Goal: Task Accomplishment & Management: Manage account settings

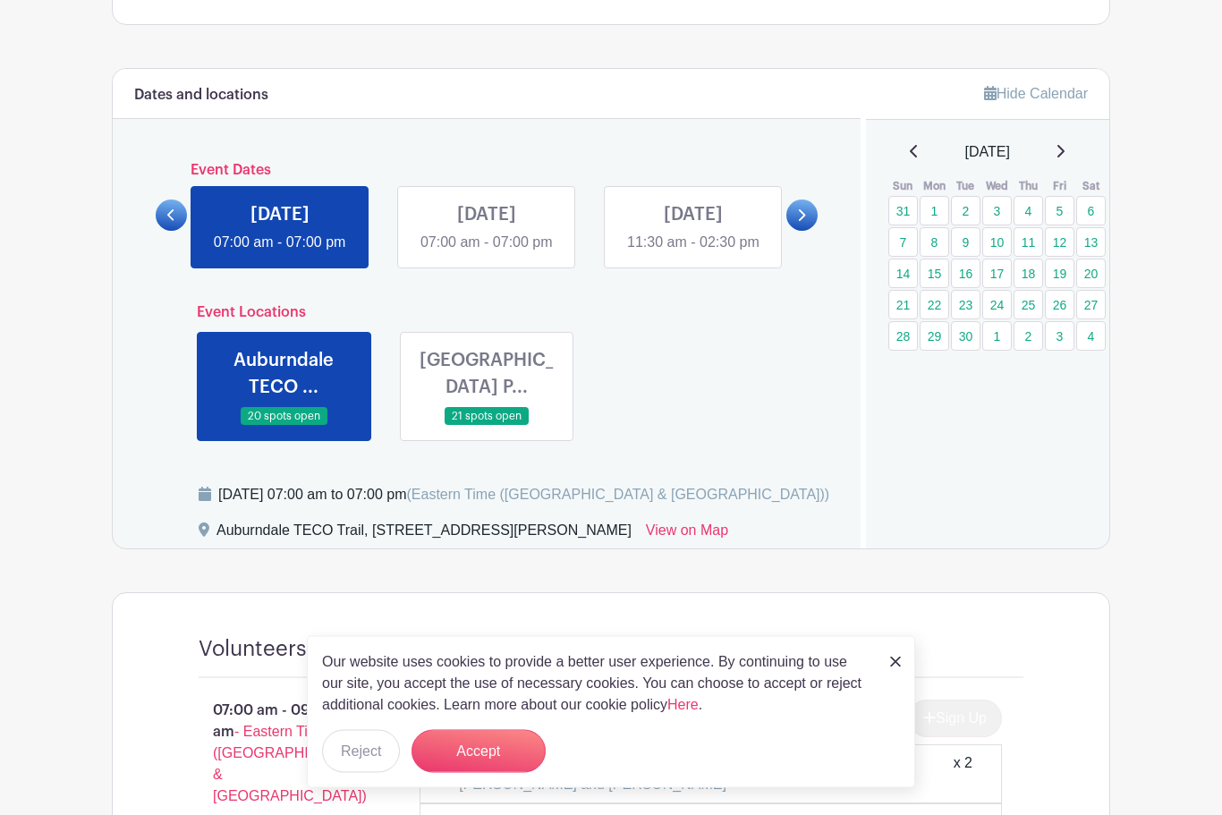
scroll to position [604, 0]
click at [799, 222] on icon at bounding box center [801, 214] width 8 height 13
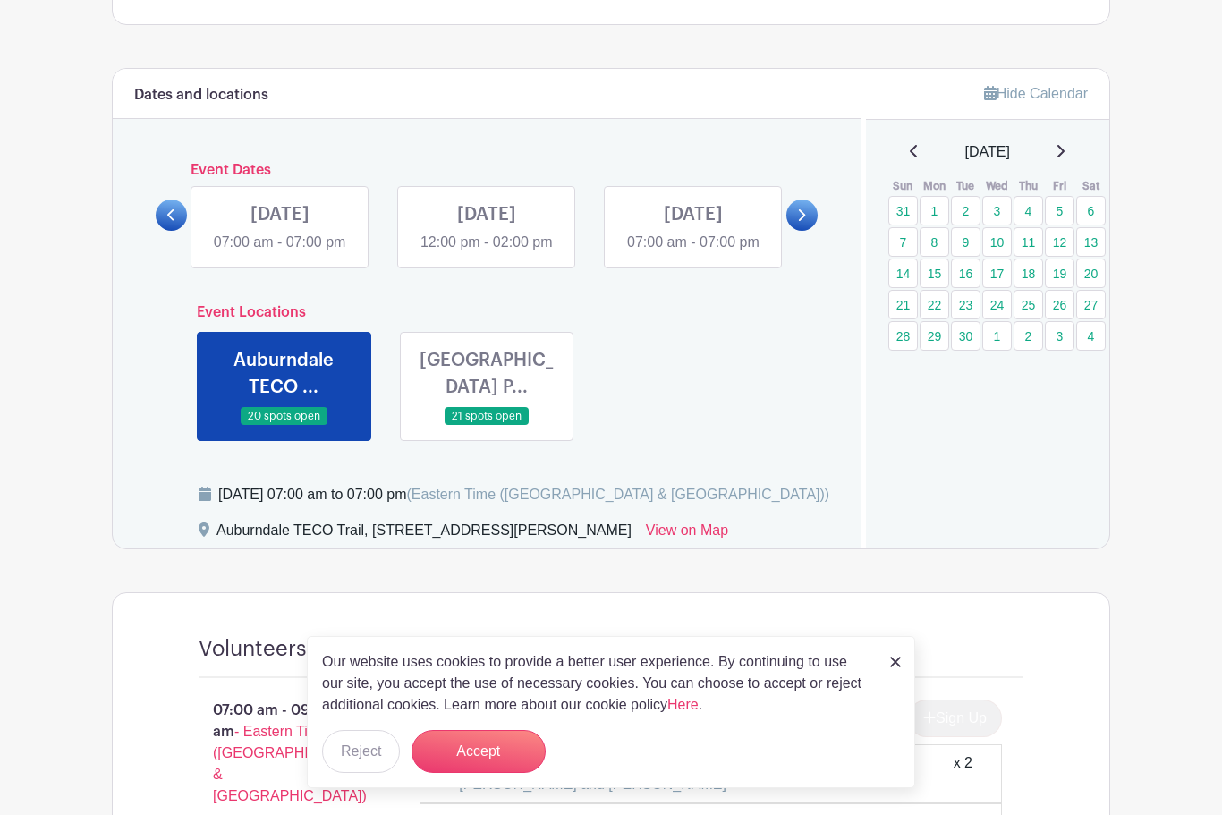
click at [808, 227] on link at bounding box center [801, 214] width 31 height 31
click at [487, 253] on link at bounding box center [487, 253] width 0 height 0
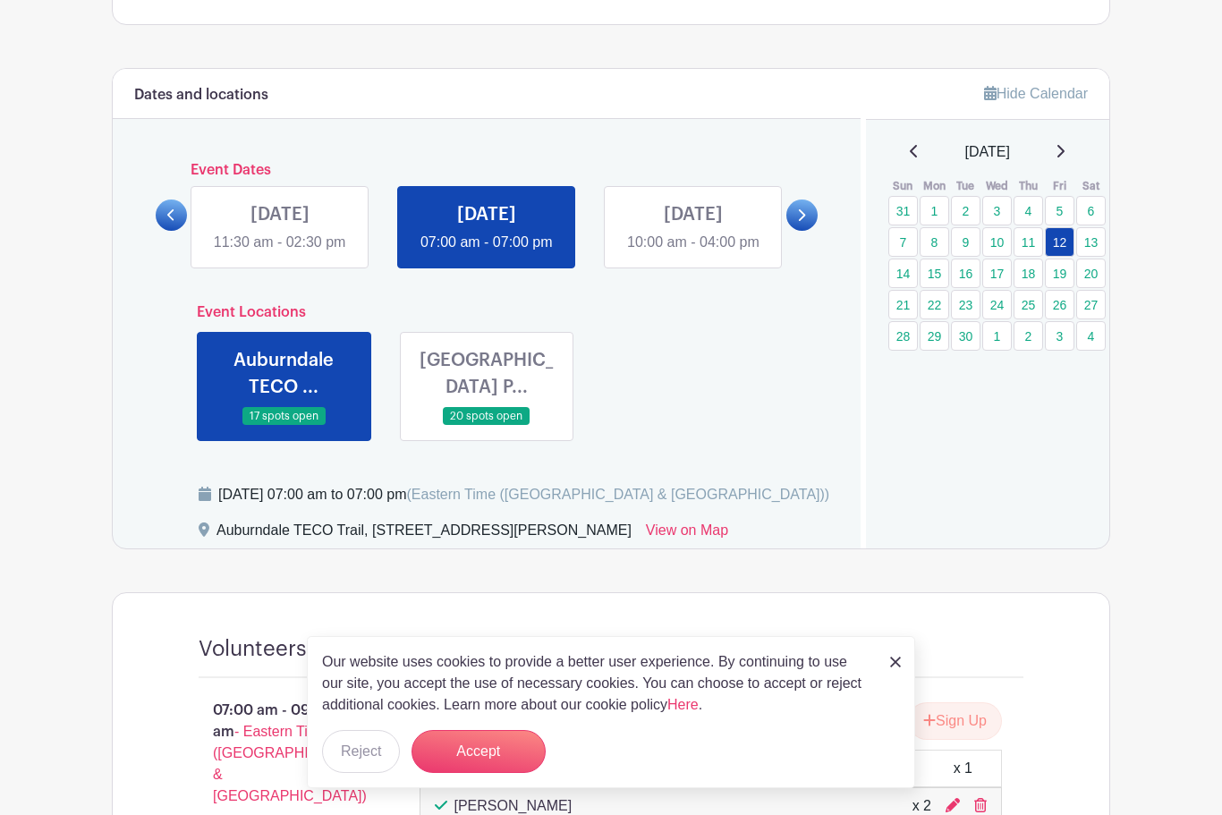
click at [895, 666] on img at bounding box center [895, 662] width 11 height 11
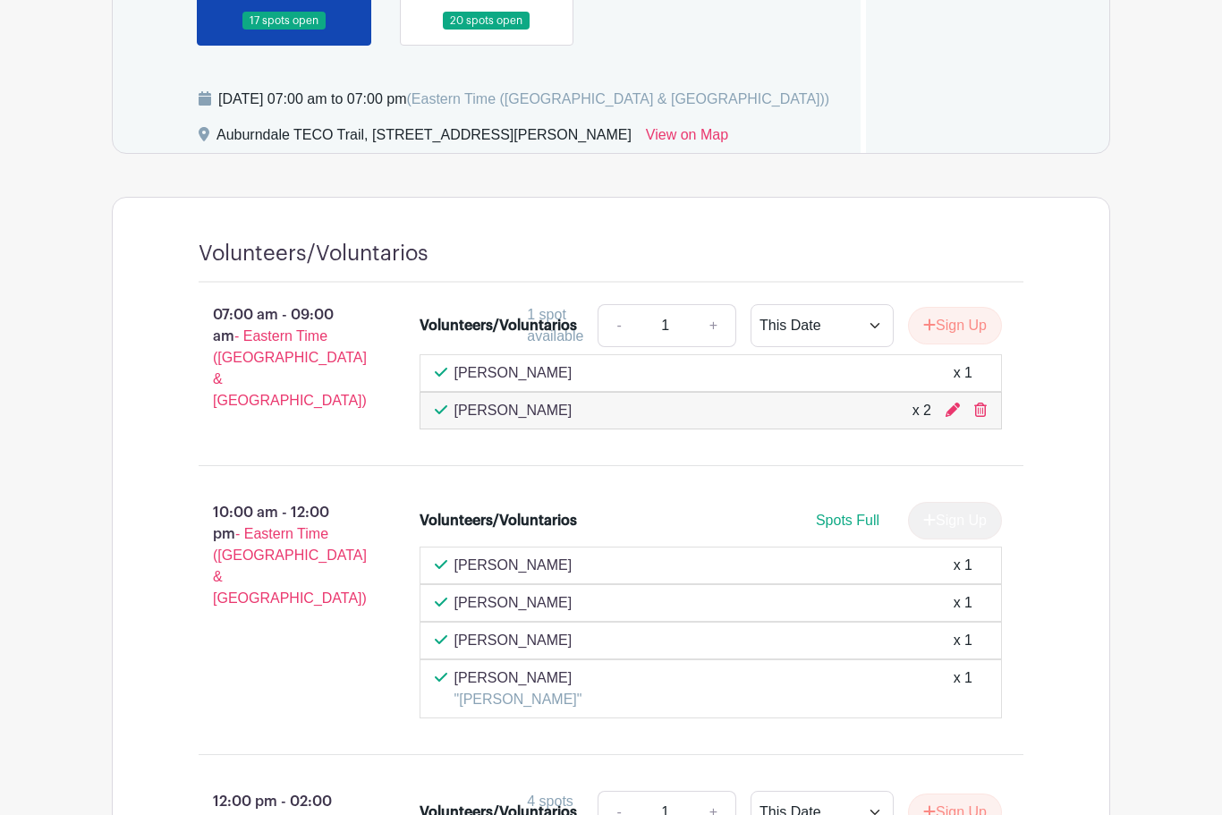
scroll to position [1090, 0]
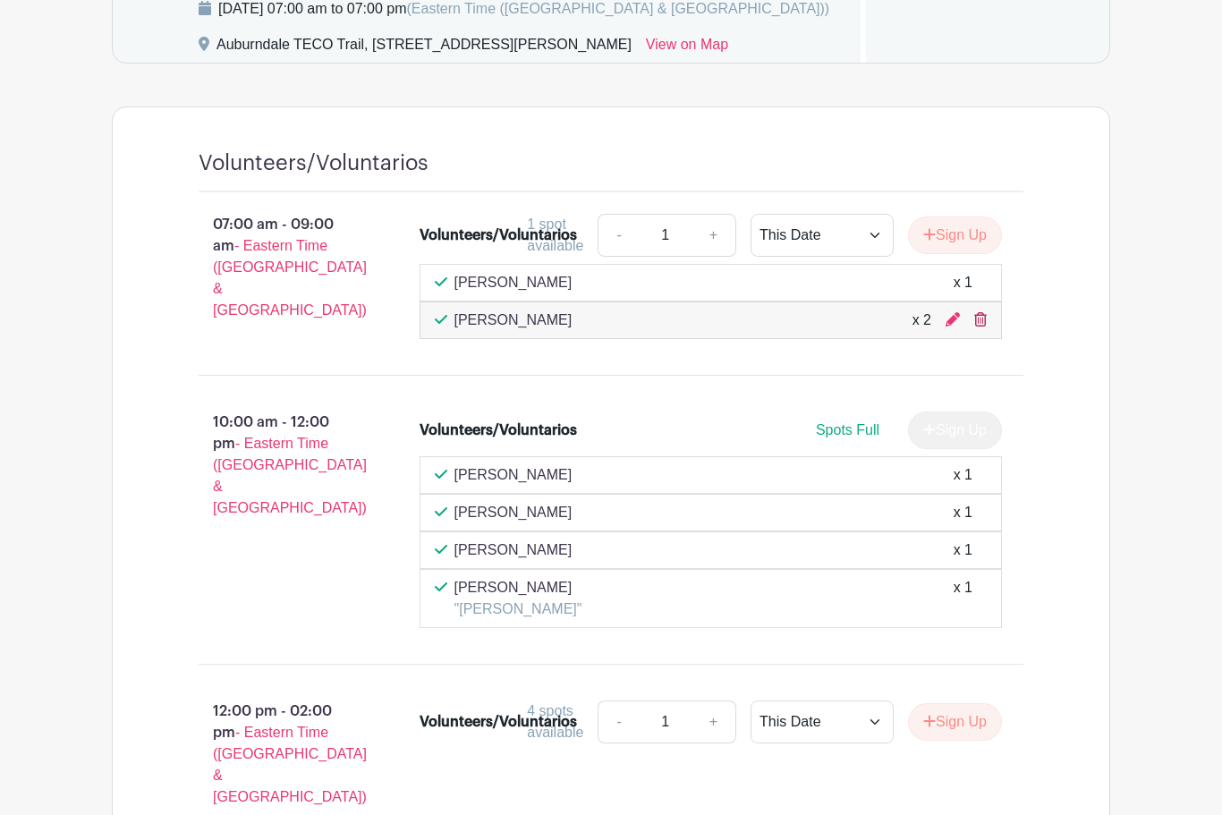
click at [974, 325] on icon at bounding box center [980, 319] width 13 height 14
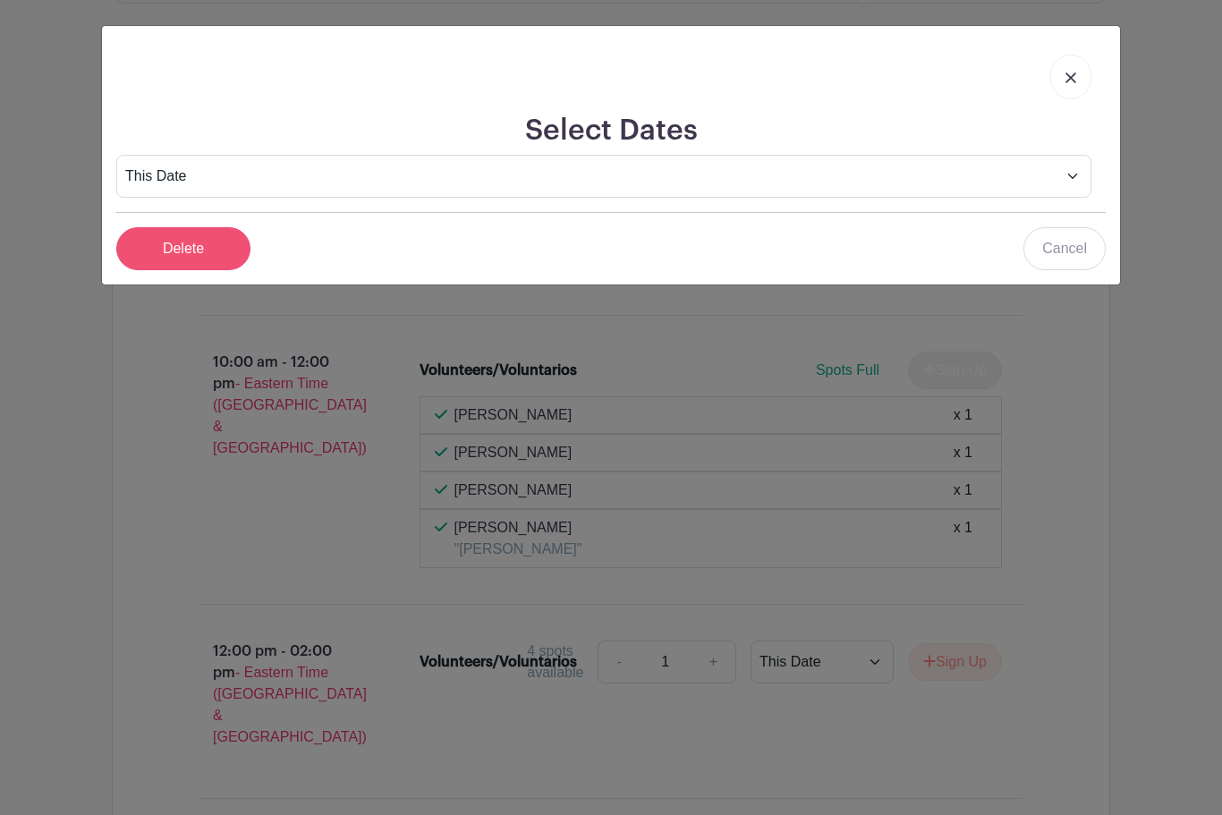
click at [208, 238] on input "Delete" at bounding box center [183, 248] width 134 height 43
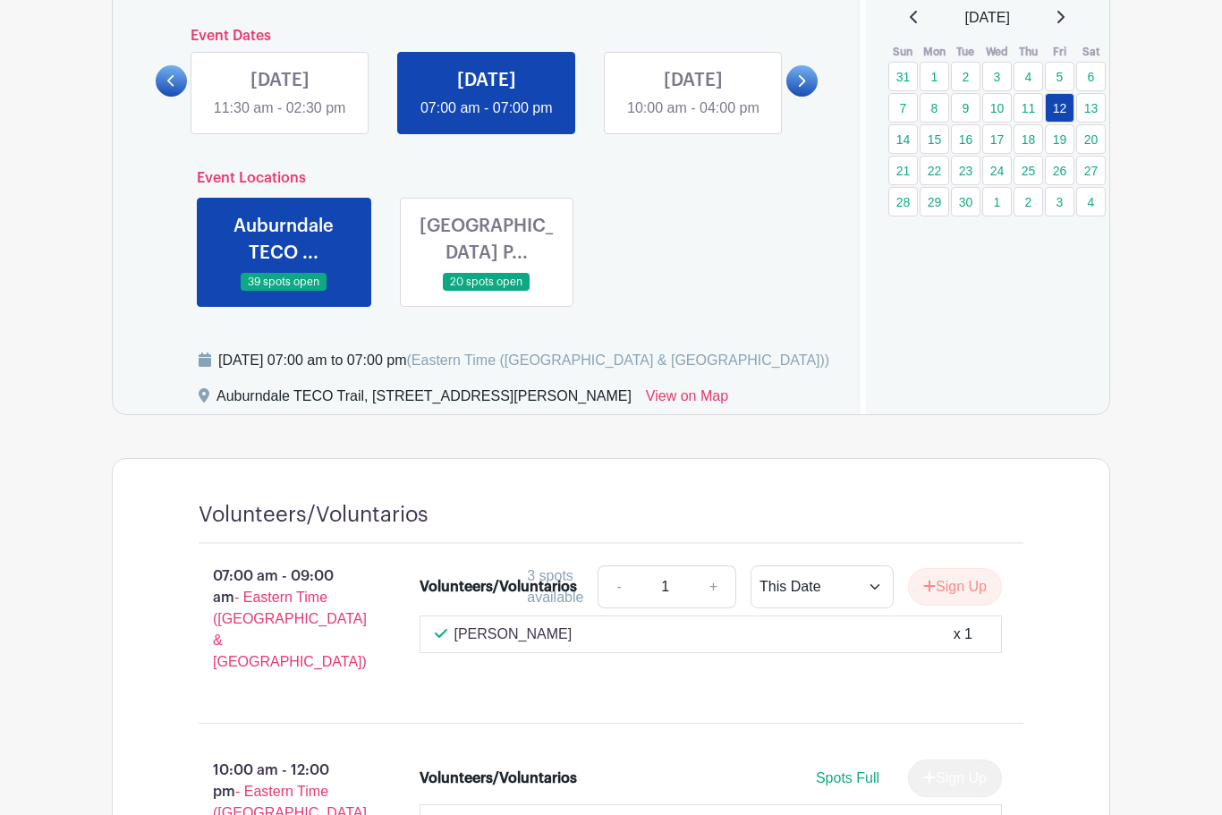
scroll to position [736, 0]
click at [803, 72] on link at bounding box center [801, 82] width 31 height 31
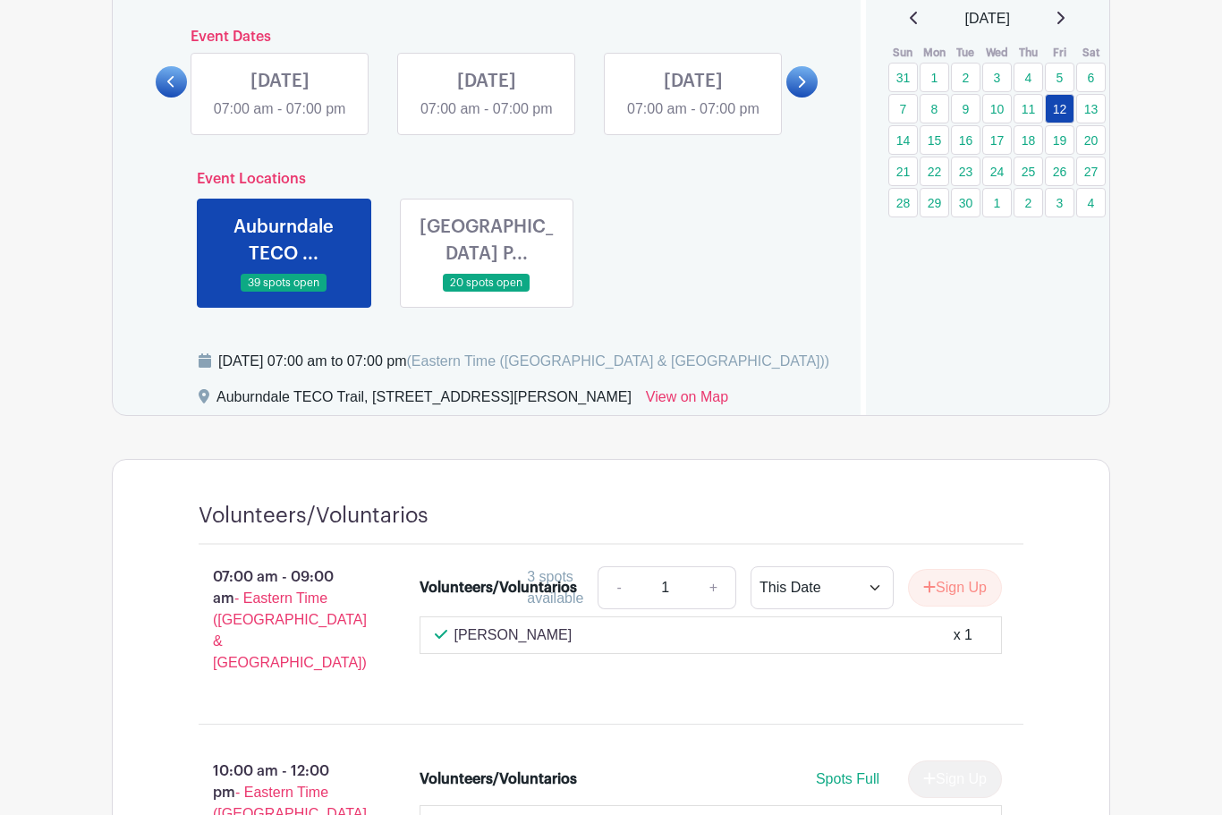
click at [796, 97] on link at bounding box center [801, 81] width 31 height 31
click at [792, 98] on link at bounding box center [801, 81] width 31 height 31
click at [806, 98] on link at bounding box center [801, 81] width 31 height 31
click at [487, 120] on link at bounding box center [487, 120] width 0 height 0
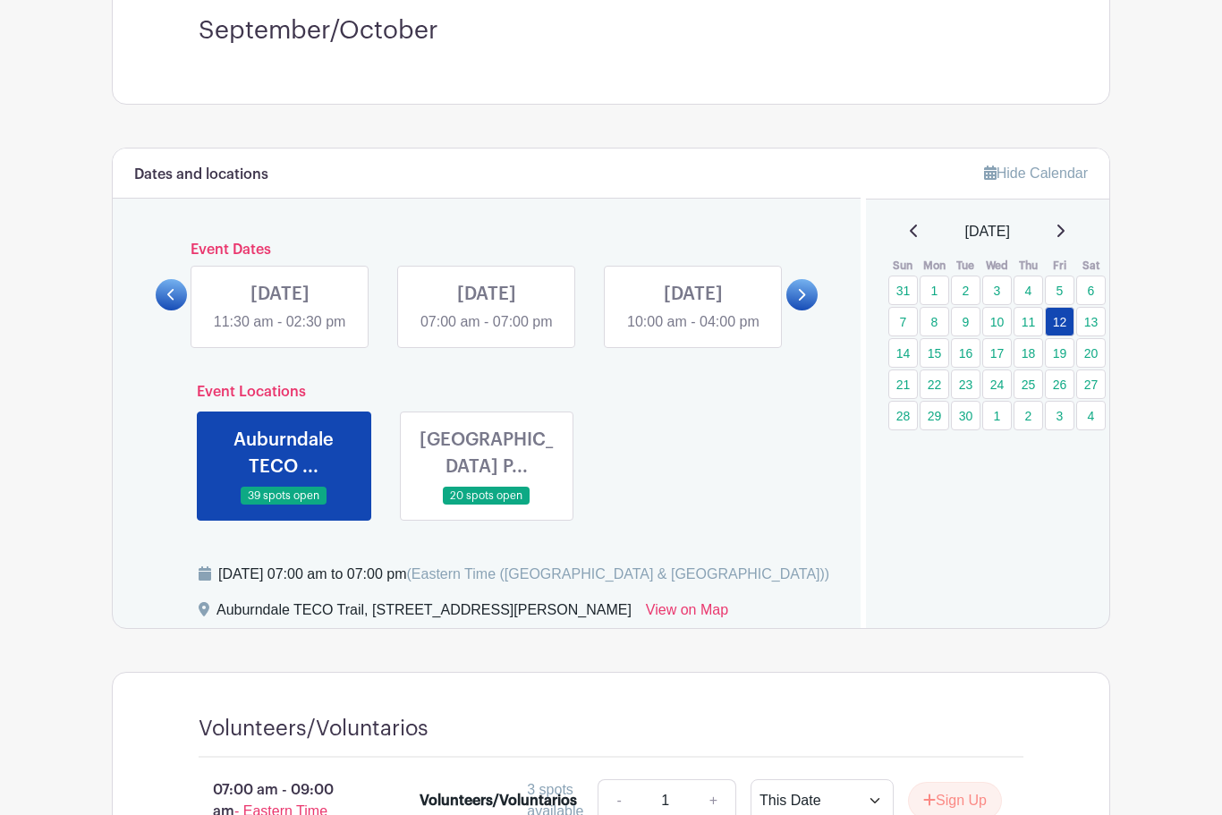
scroll to position [519, 0]
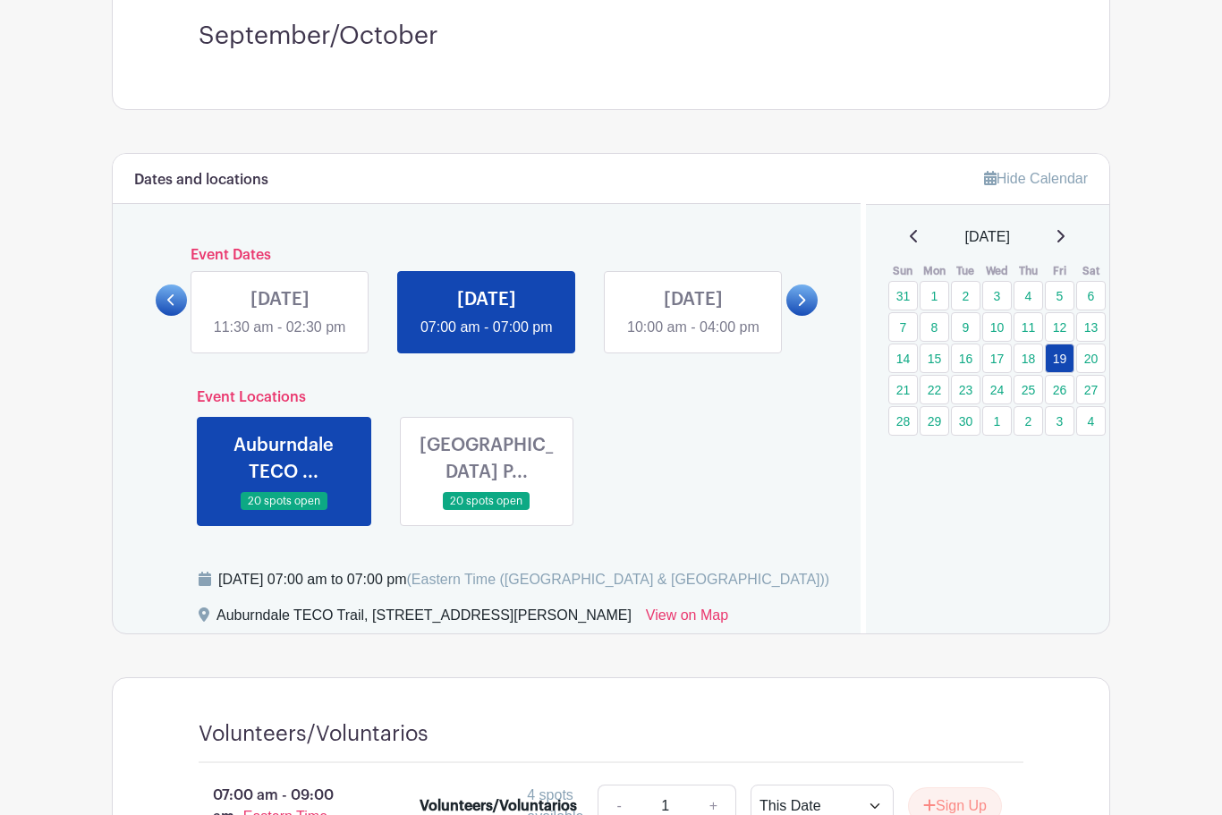
click at [487, 338] on link at bounding box center [487, 338] width 0 height 0
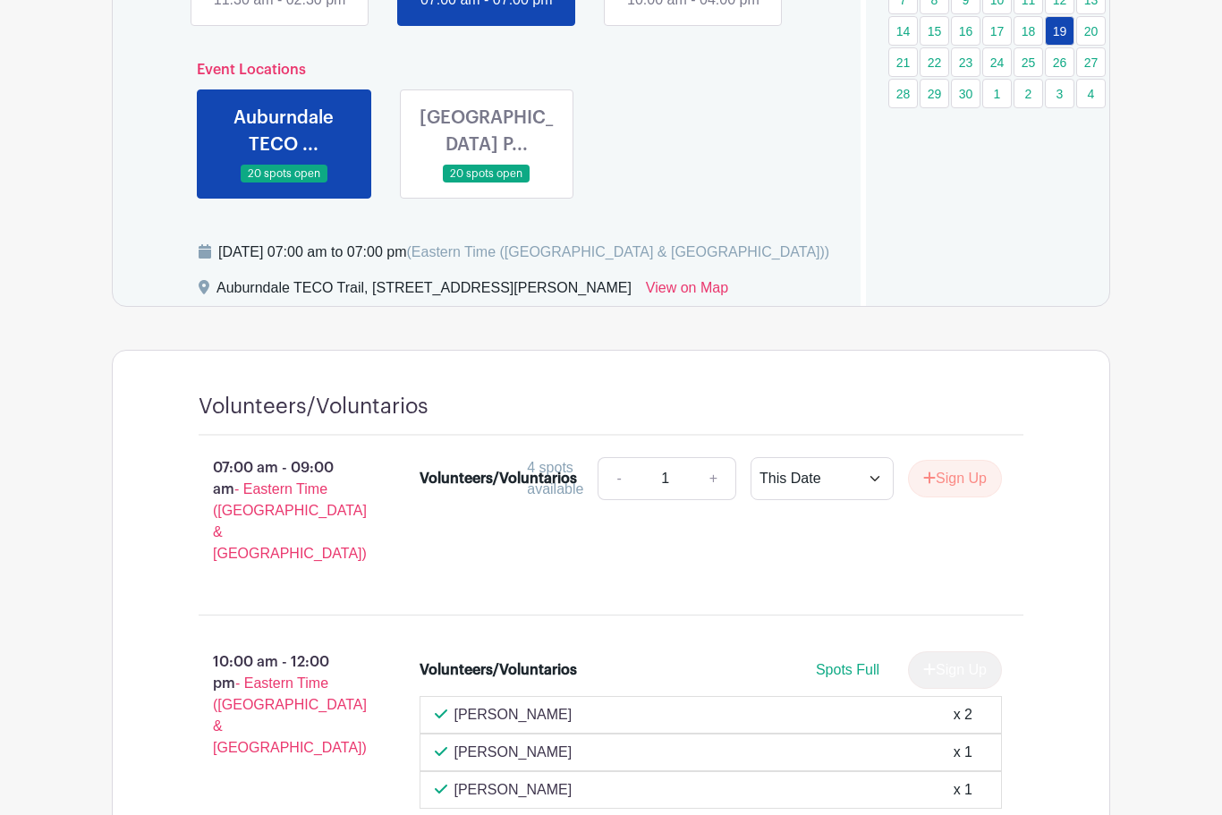
scroll to position [802, 0]
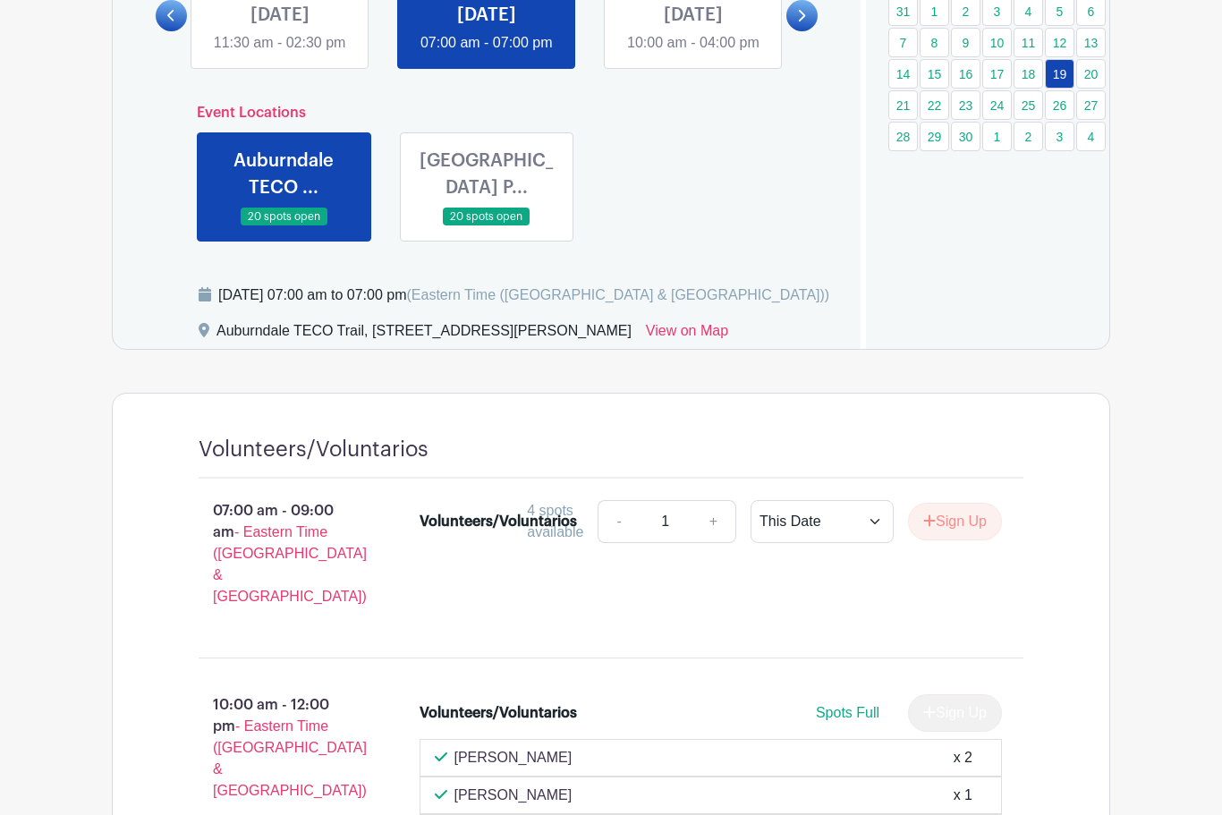
click at [487, 55] on link at bounding box center [487, 55] width 0 height 0
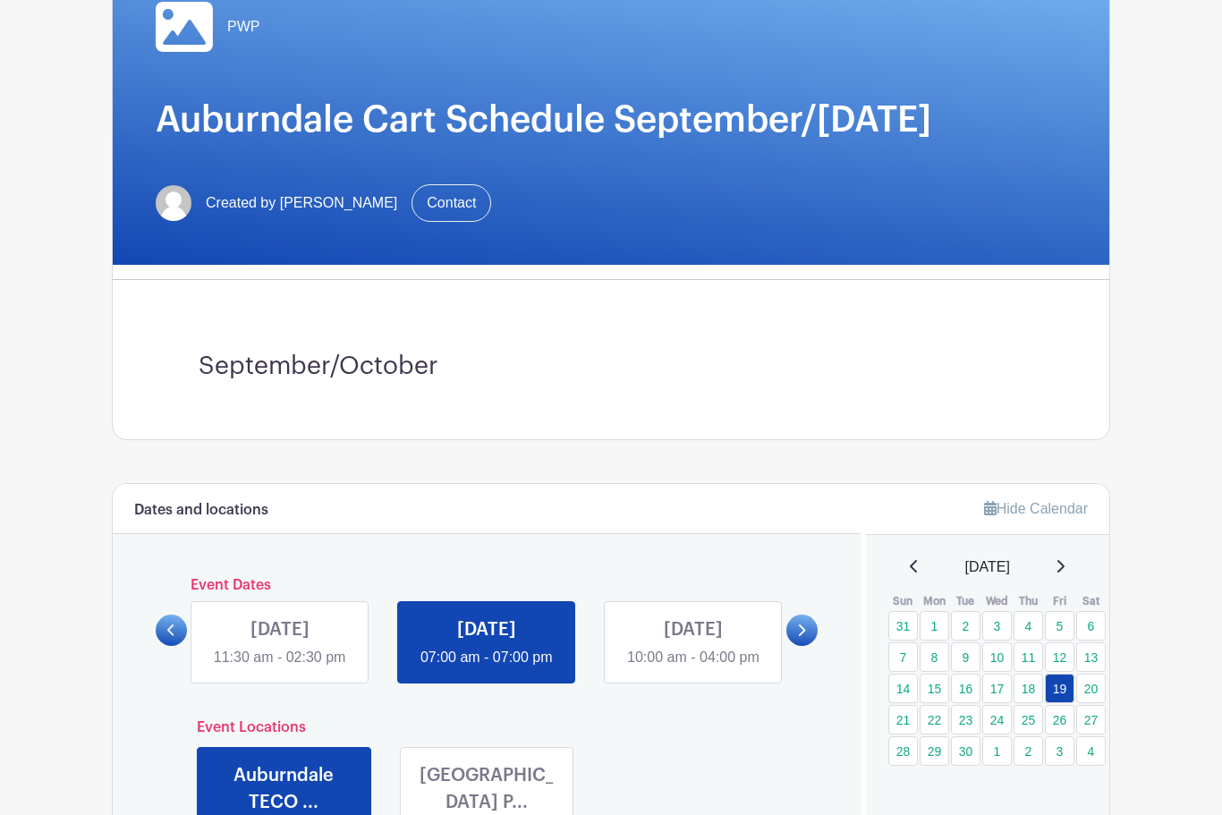
scroll to position [170, 0]
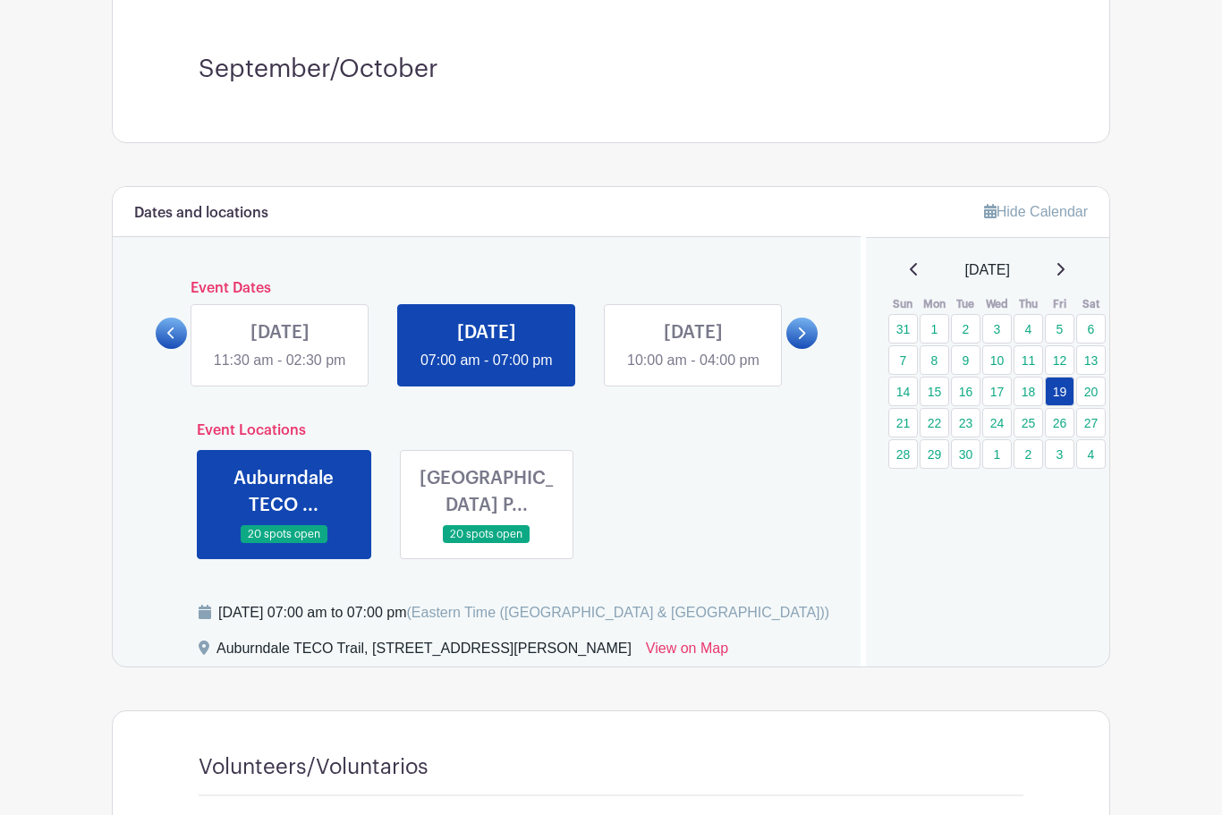
scroll to position [485, 0]
click at [801, 340] on icon at bounding box center [802, 334] width 7 height 12
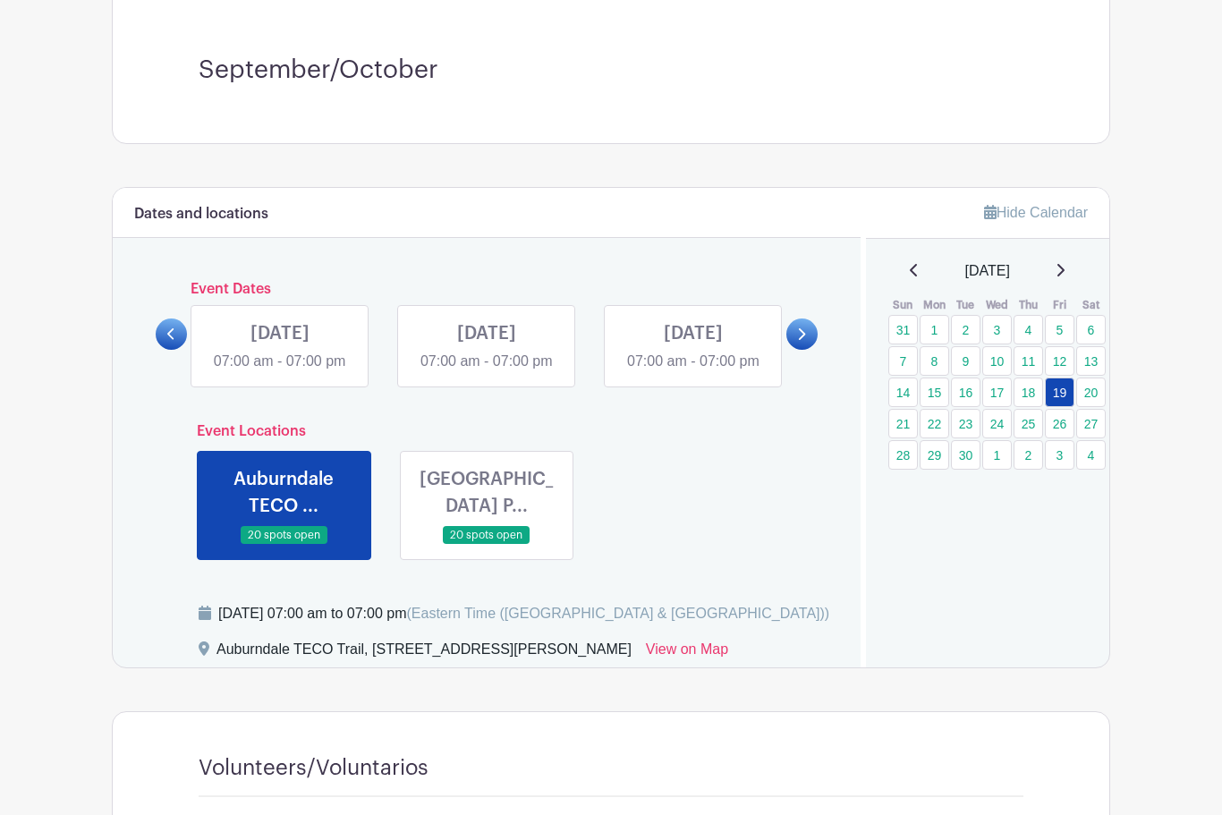
click at [809, 350] on link at bounding box center [801, 333] width 31 height 31
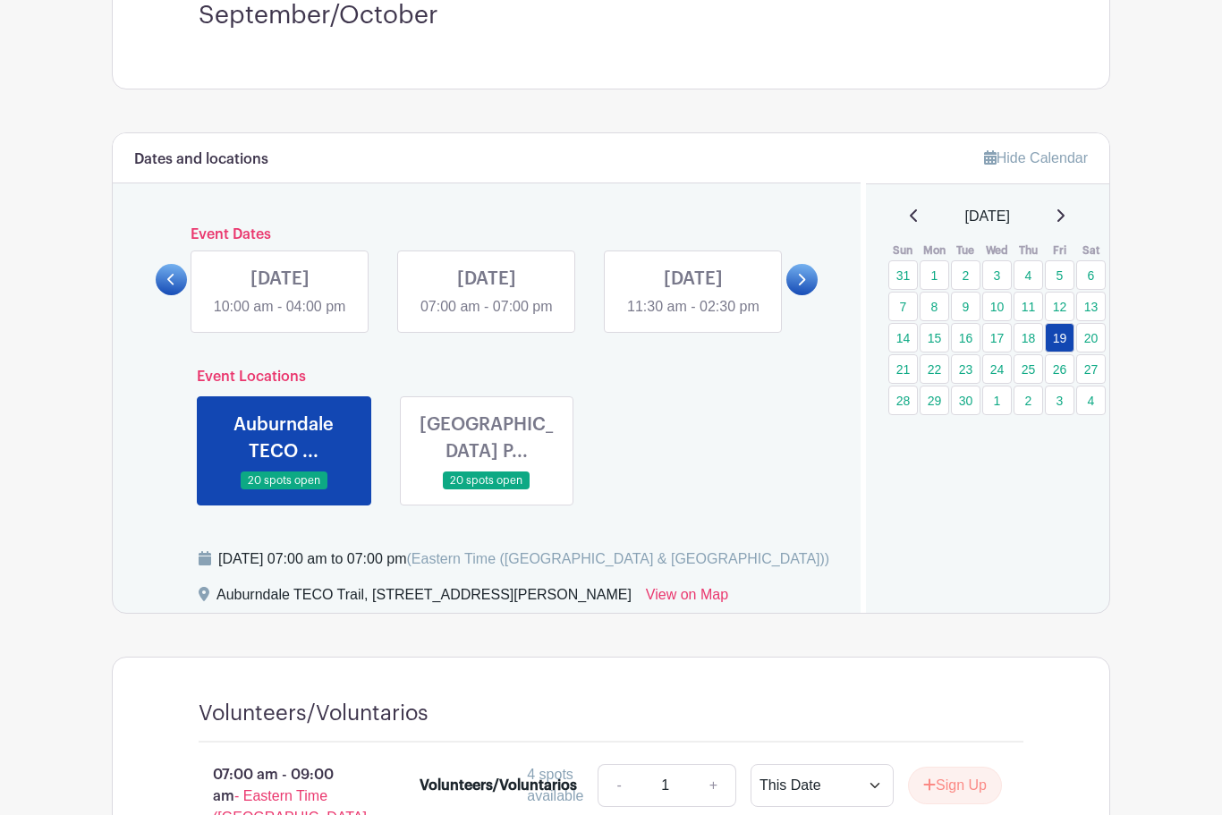
scroll to position [539, 0]
click at [805, 286] on icon at bounding box center [801, 279] width 8 height 13
click at [801, 295] on link at bounding box center [801, 279] width 31 height 31
click at [806, 295] on link at bounding box center [801, 279] width 31 height 31
click at [156, 295] on div at bounding box center [171, 279] width 31 height 31
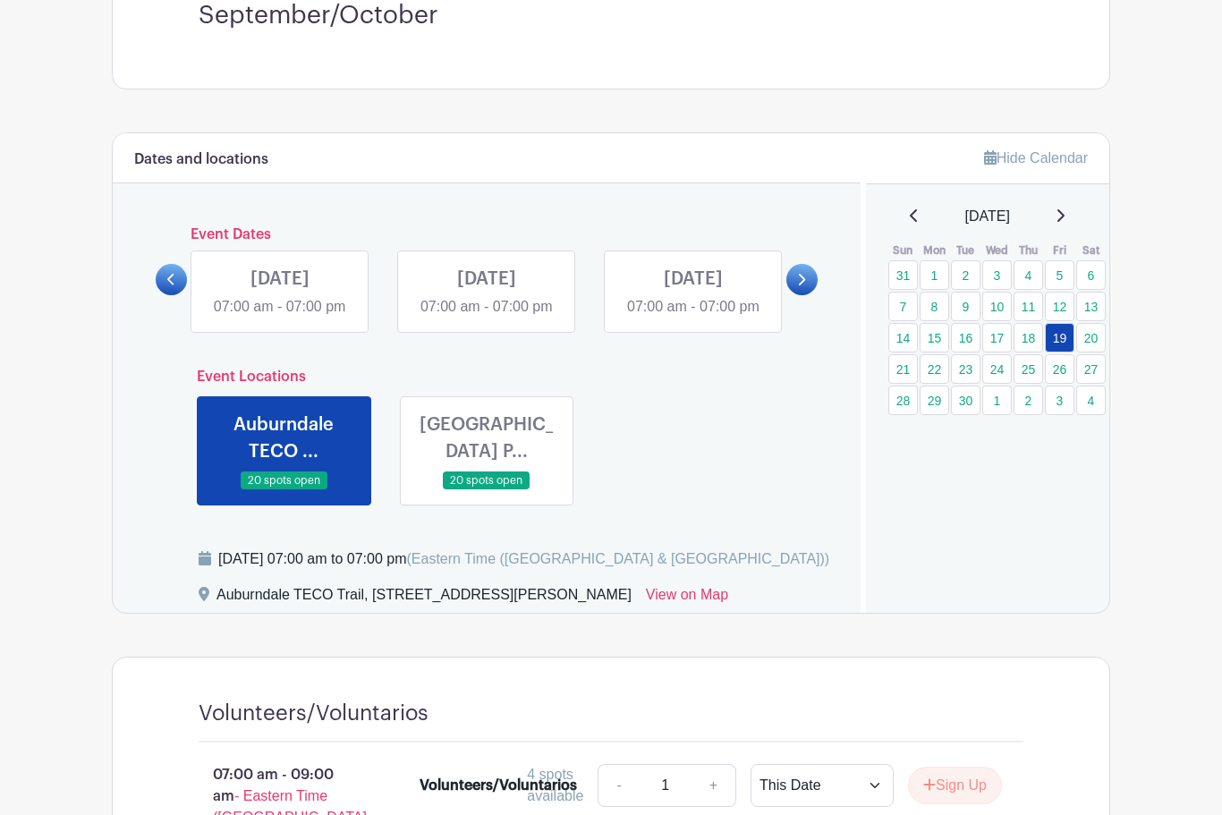
click at [188, 305] on div "SAT Sep 27, 2025 07:00 am - 07:00 pm" at bounding box center [279, 291] width 207 height 82
click at [170, 295] on link at bounding box center [171, 279] width 31 height 31
click at [487, 318] on link at bounding box center [487, 318] width 0 height 0
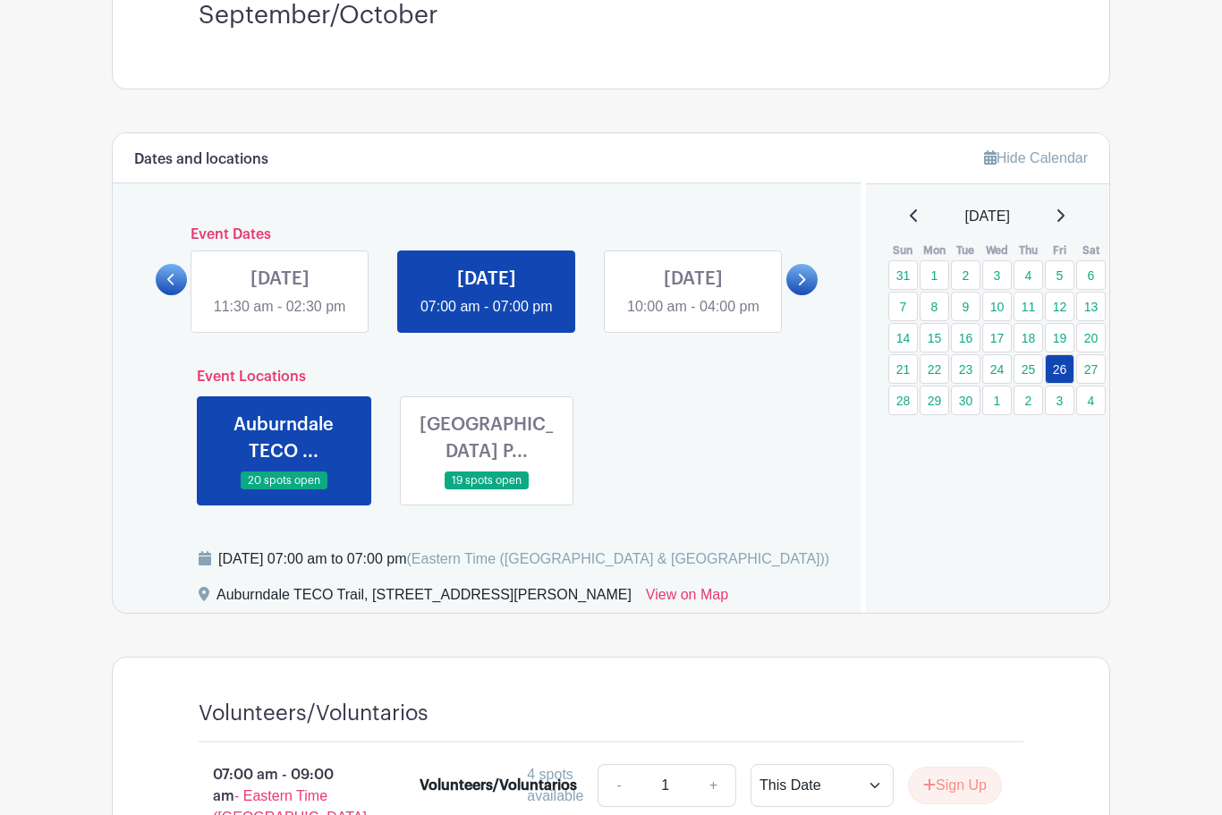
click at [929, 589] on div "Hide Calendar September 2025 Sun Mon Tue Wed Thu Fri Sat 31 1 2 3 4 5 6 7 8 9 1…" at bounding box center [986, 373] width 250 height 480
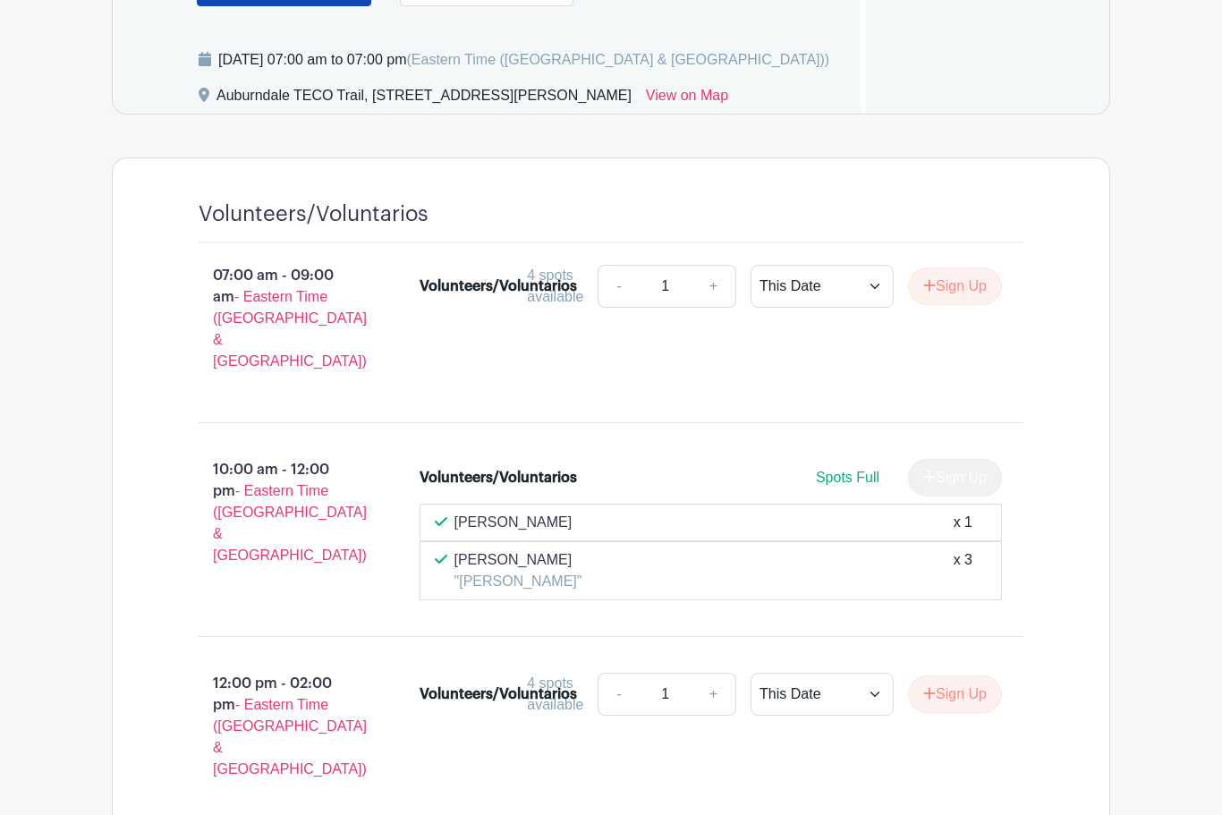
scroll to position [552, 0]
